Goal: Information Seeking & Learning: Learn about a topic

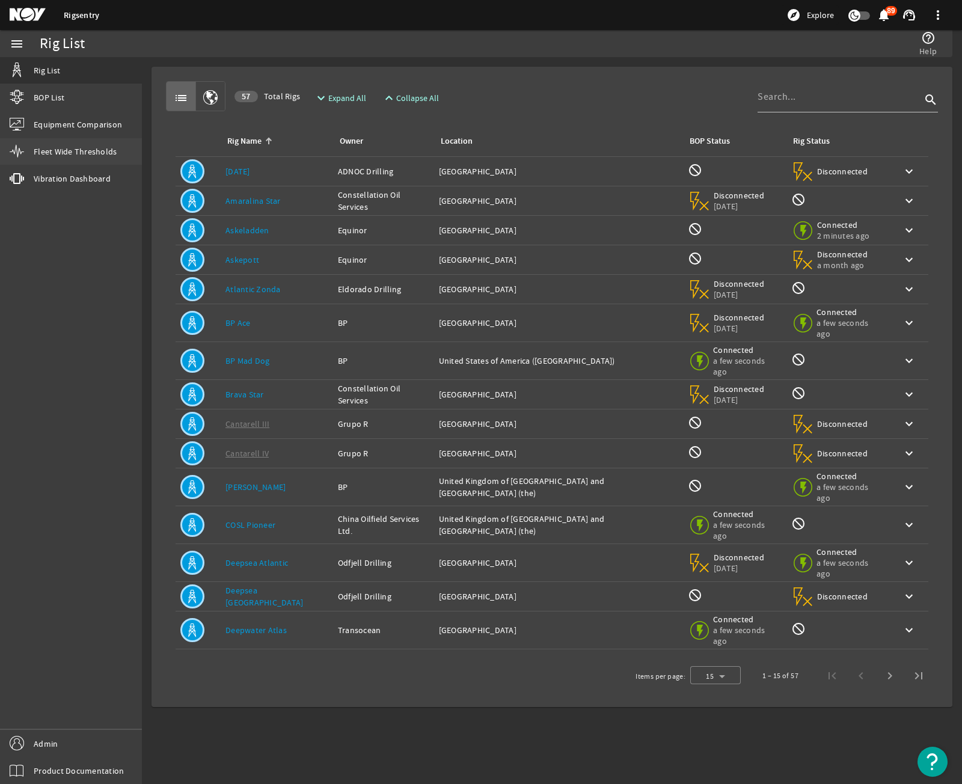
click at [84, 162] on link "Fleet Wide Thresholds" at bounding box center [71, 151] width 142 height 26
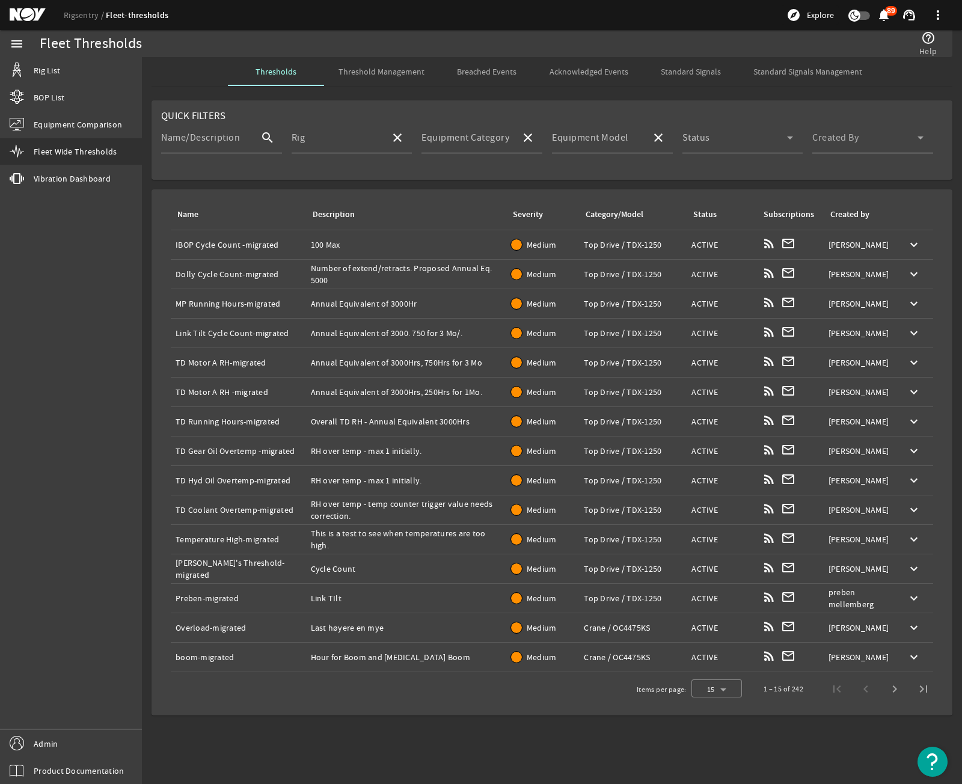
click at [733, 132] on div "Created By" at bounding box center [867, 137] width 111 height 31
click at [726, 180] on div at bounding box center [481, 392] width 962 height 784
click at [733, 210] on th "Created by" at bounding box center [859, 214] width 71 height 31
click at [733, 213] on div "Created by" at bounding box center [849, 214] width 39 height 13
click at [733, 214] on div "Created by" at bounding box center [849, 214] width 39 height 13
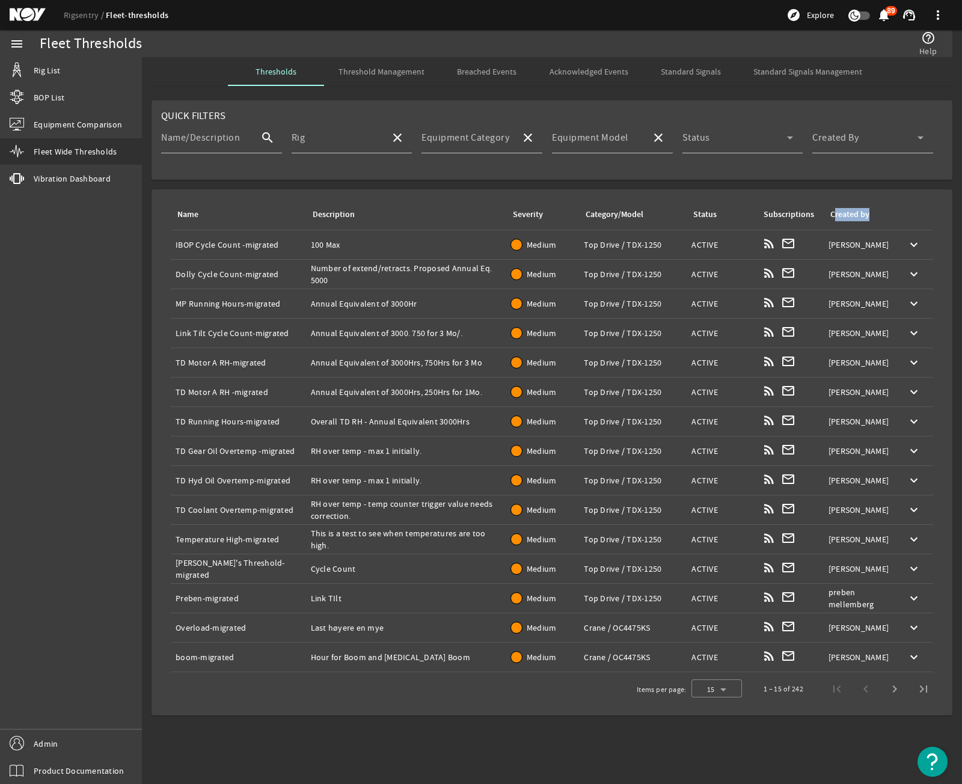
click at [733, 214] on div "Created by" at bounding box center [849, 214] width 39 height 13
click at [733, 212] on div "Created by" at bounding box center [856, 214] width 57 height 13
click at [724, 699] on div at bounding box center [716, 689] width 51 height 29
click at [724, 672] on mat-option "100" at bounding box center [716, 657] width 51 height 29
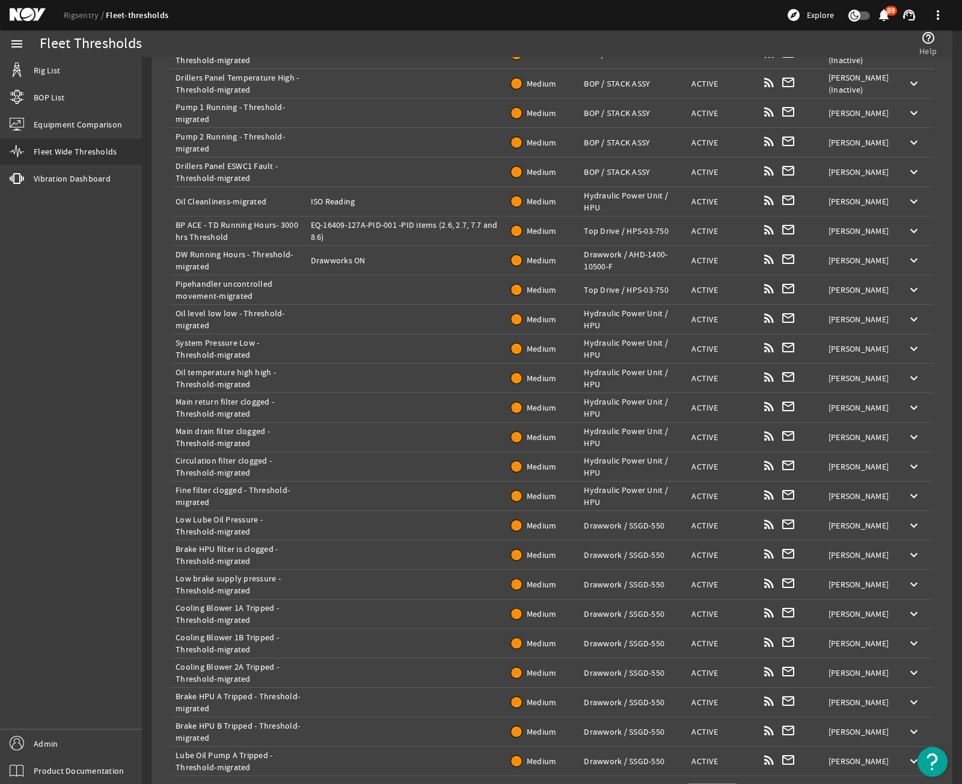
scroll to position [2476, 0]
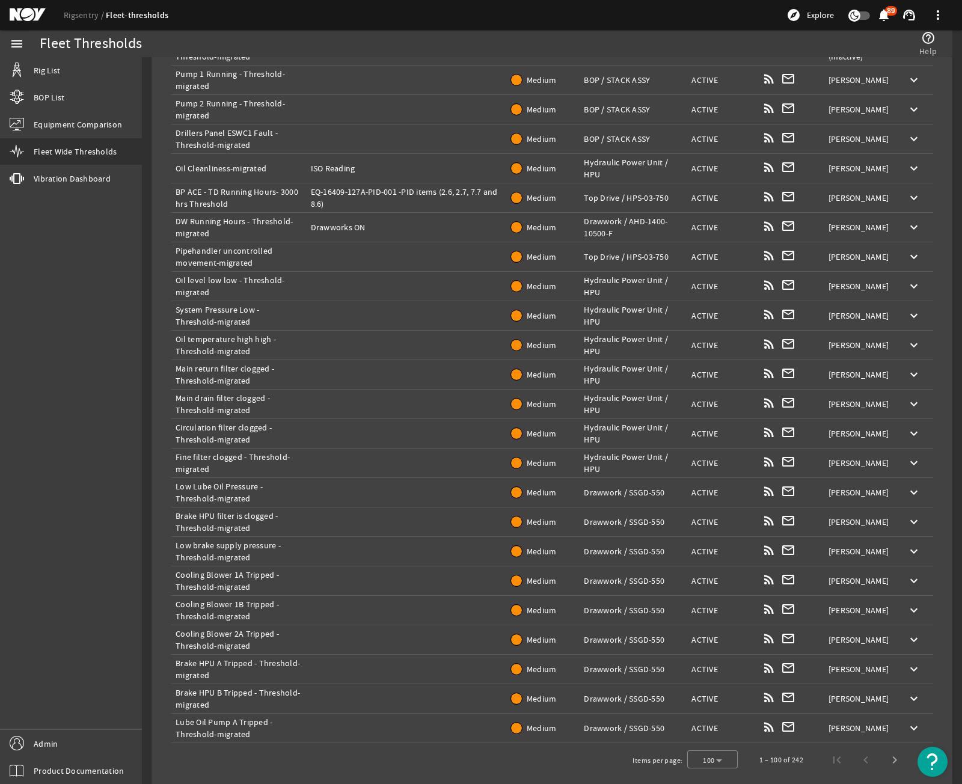
click at [374, 518] on td "Description:" at bounding box center [406, 521] width 200 height 29
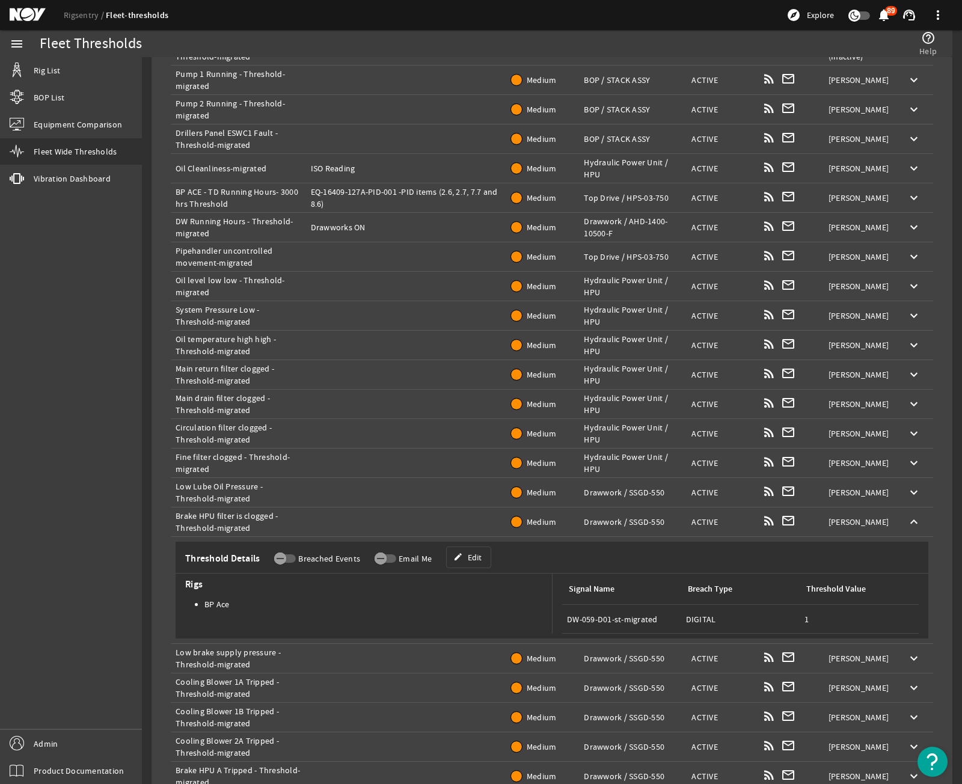
click at [374, 518] on td "Description:" at bounding box center [406, 521] width 200 height 29
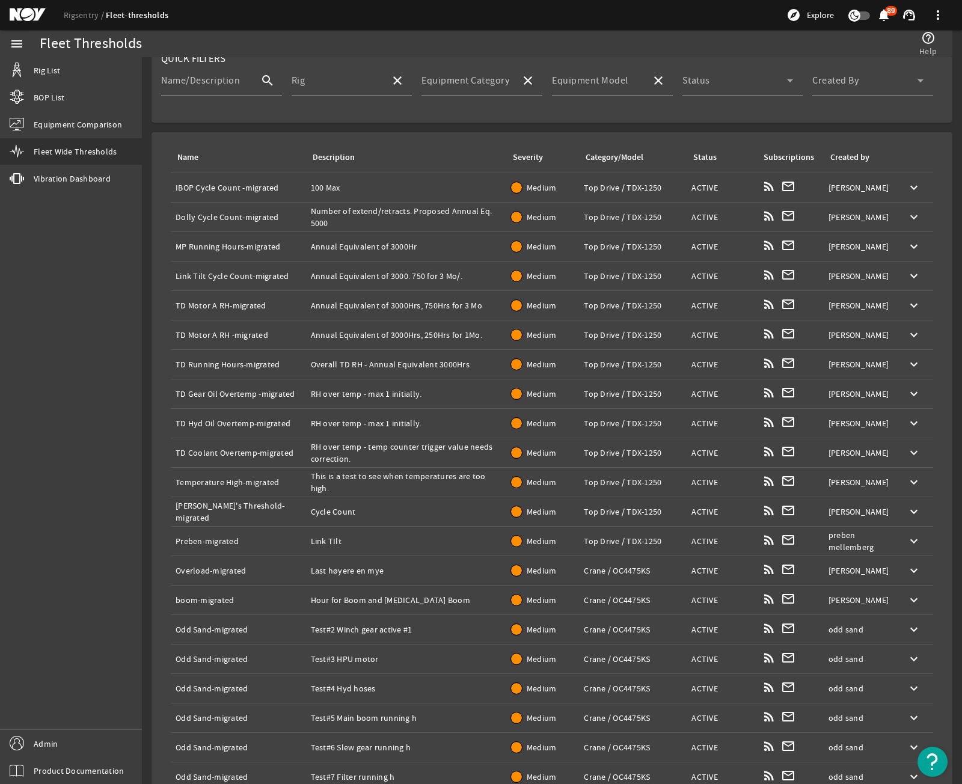
scroll to position [0, 0]
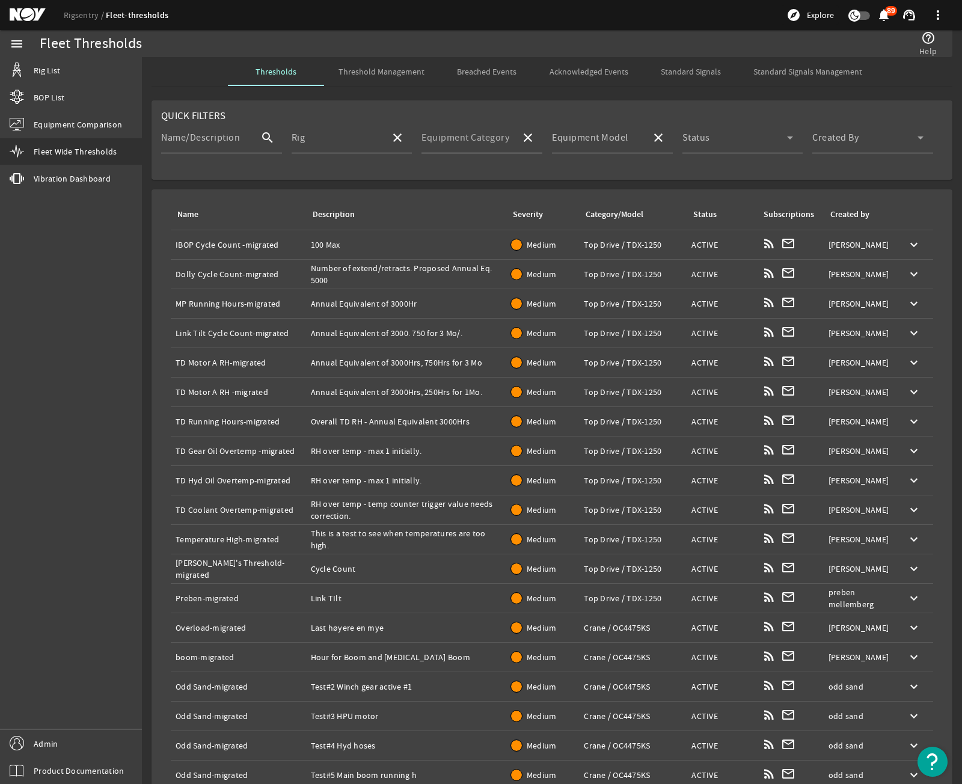
click at [486, 139] on mat-label "Equipment Category" at bounding box center [465, 138] width 88 height 12
click at [486, 139] on input "Equipment Category" at bounding box center [466, 142] width 90 height 14
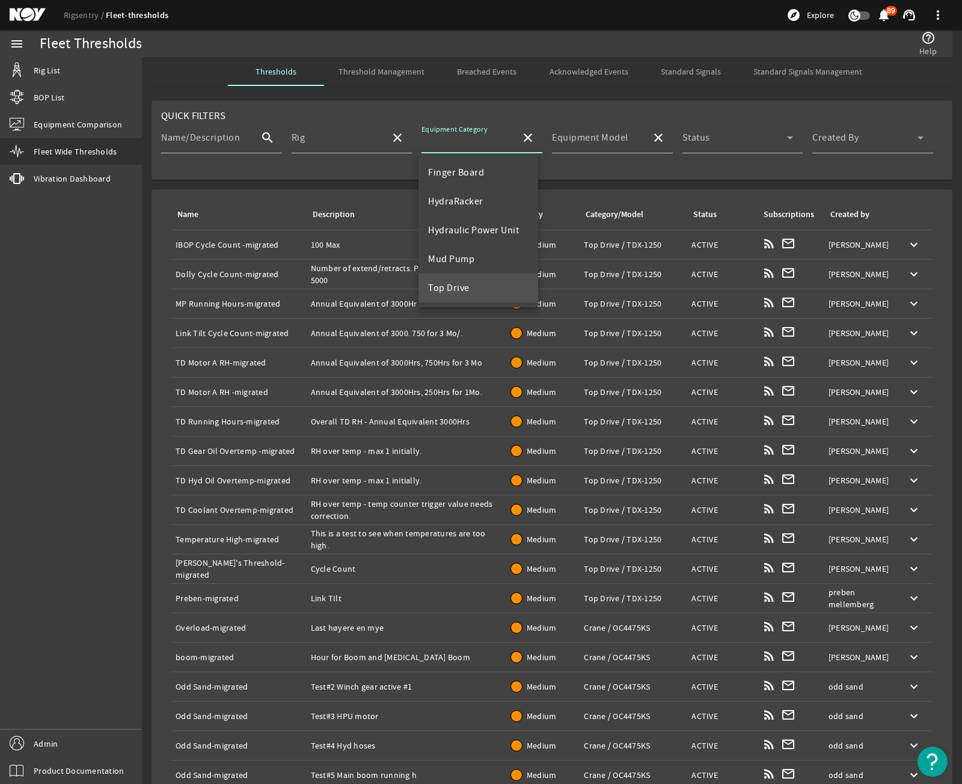
click at [474, 283] on mat-option "Top Drive" at bounding box center [477, 288] width 119 height 29
type input "Top Drive"
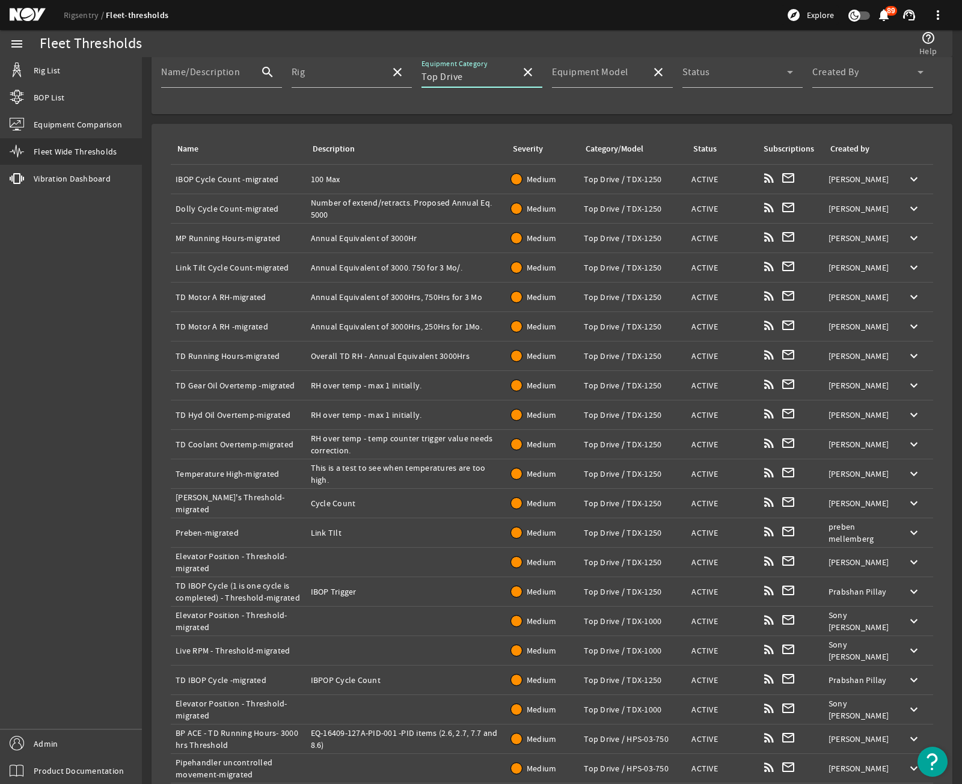
scroll to position [61, 0]
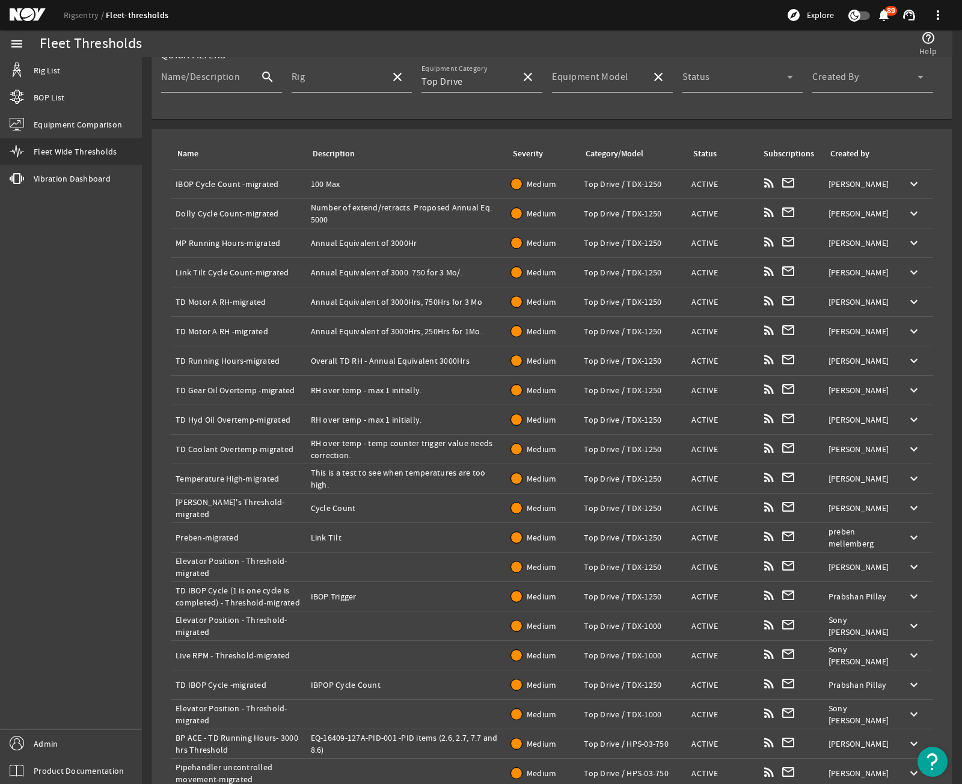
click at [88, 370] on div "menu Rig List BOP List Equipment Comparison Fleet Wide Thresholds vibration Vib…" at bounding box center [71, 407] width 142 height 754
click at [733, 361] on mat-icon "keyboard_arrow_down" at bounding box center [914, 361] width 14 height 14
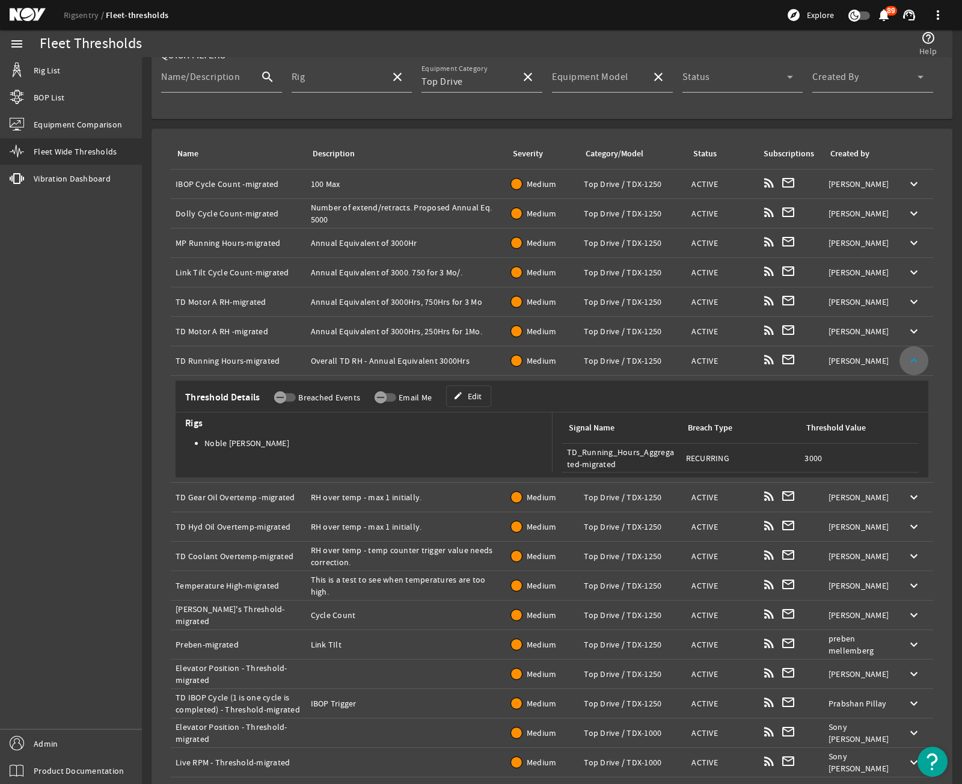
click at [733, 361] on mat-icon "keyboard_arrow_up" at bounding box center [914, 361] width 14 height 14
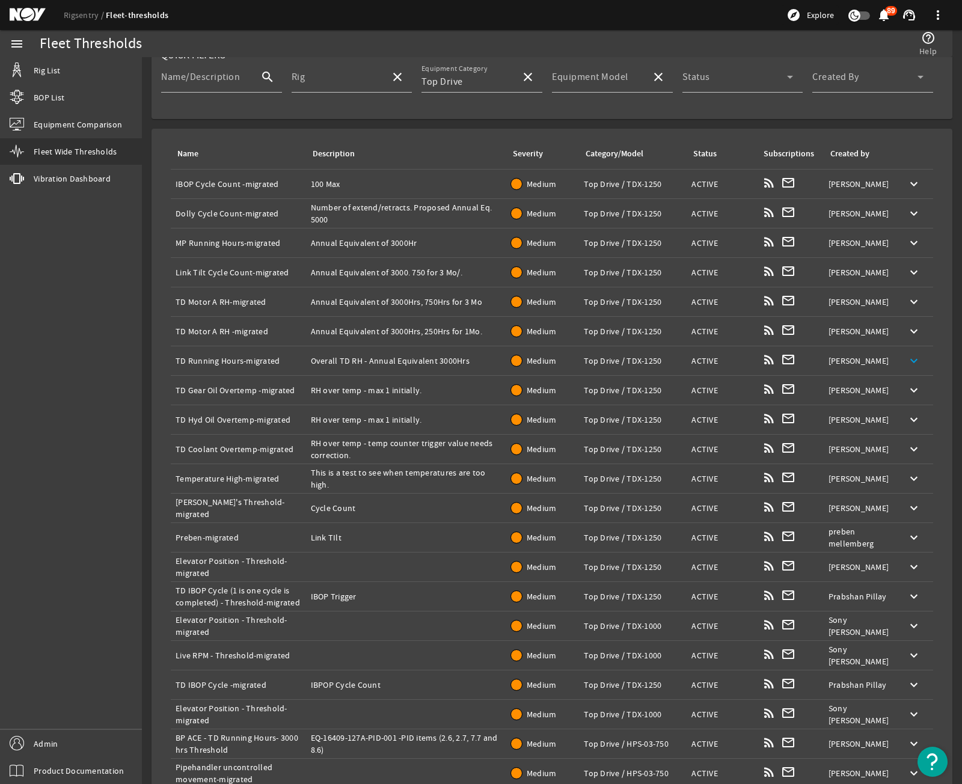
drag, startPoint x: 900, startPoint y: 361, endPoint x: 16, endPoint y: 438, distance: 887.1
click at [16, 438] on div "menu Rig List BOP List Equipment Comparison Fleet Wide Thresholds vibration Vib…" at bounding box center [71, 407] width 142 height 754
click at [733, 387] on mat-icon "keyboard_arrow_down" at bounding box center [914, 390] width 14 height 14
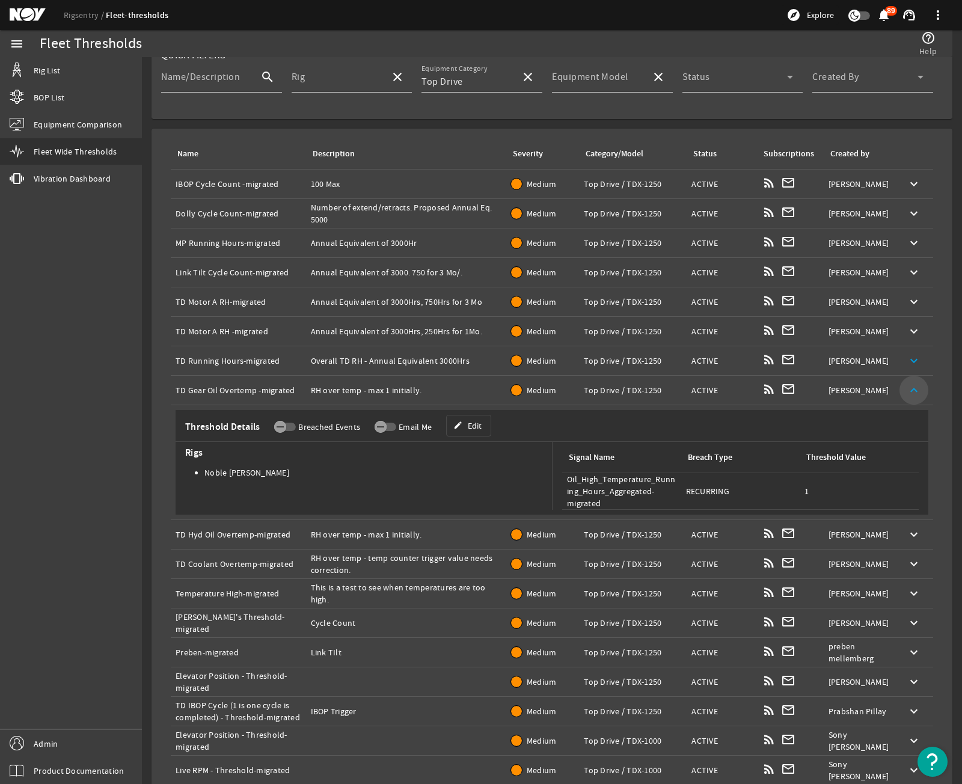
click at [733, 387] on mat-icon "keyboard_arrow_up" at bounding box center [914, 390] width 14 height 14
